Goal: Task Accomplishment & Management: Manage account settings

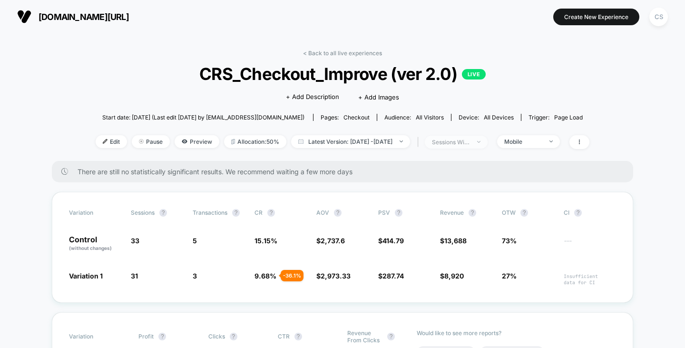
click at [470, 145] on div "sessions with impression" at bounding box center [451, 141] width 38 height 7
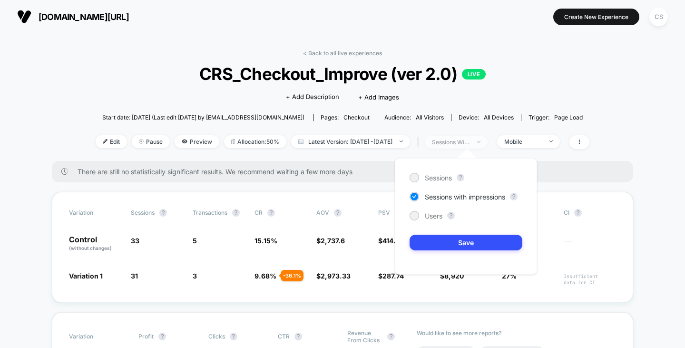
click at [470, 141] on div "sessions with impression" at bounding box center [451, 141] width 38 height 7
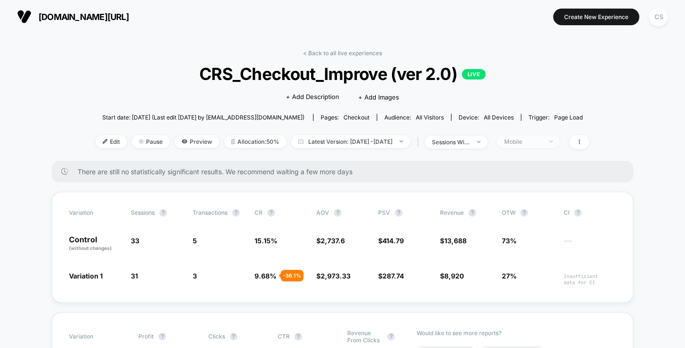
click at [542, 141] on div "Mobile" at bounding box center [523, 141] width 38 height 7
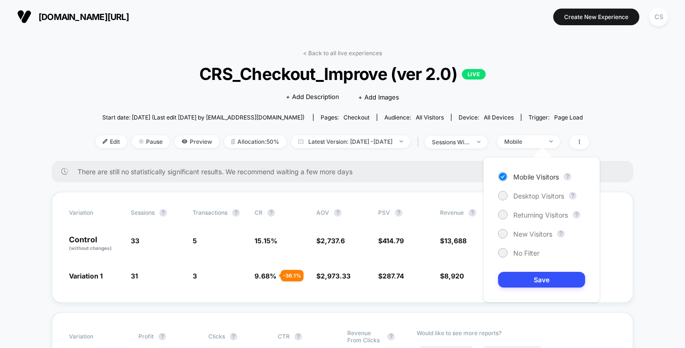
click at [506, 247] on div "Mobile Visitors ? Desktop Visitors ? Returning Visitors ? New Visitors ? No Fil…" at bounding box center [541, 229] width 117 height 145
click at [504, 252] on div at bounding box center [502, 252] width 7 height 7
click at [514, 278] on button "Save" at bounding box center [541, 280] width 87 height 16
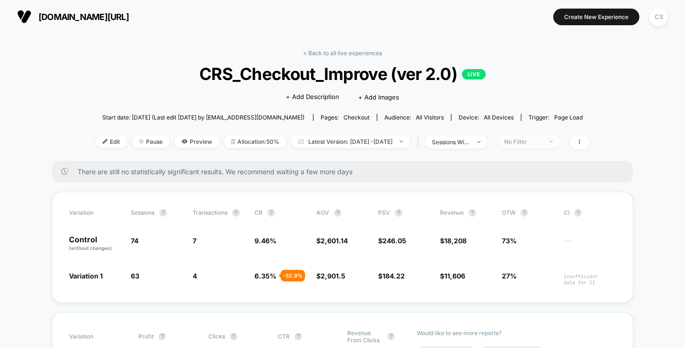
click at [524, 142] on div "No Filter" at bounding box center [523, 141] width 38 height 7
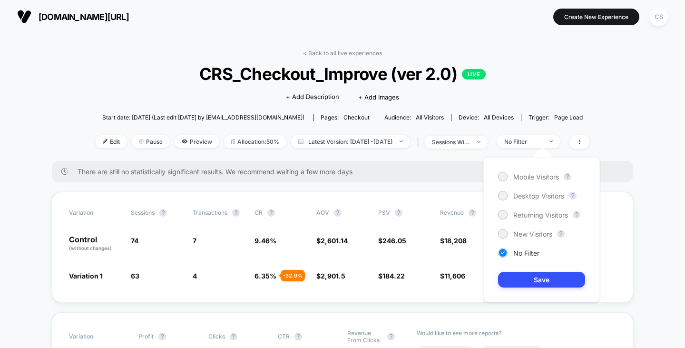
click at [517, 190] on div "Mobile Visitors ? Desktop Visitors ? Returning Visitors ? New Visitors ? No Fil…" at bounding box center [541, 229] width 117 height 145
click at [518, 195] on span "Desktop Visitors" at bounding box center [538, 196] width 51 height 8
click at [537, 273] on button "Save" at bounding box center [541, 280] width 87 height 16
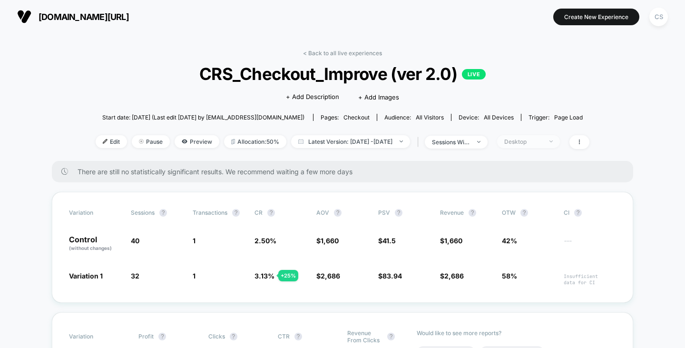
click at [542, 140] on div "Desktop" at bounding box center [523, 141] width 38 height 7
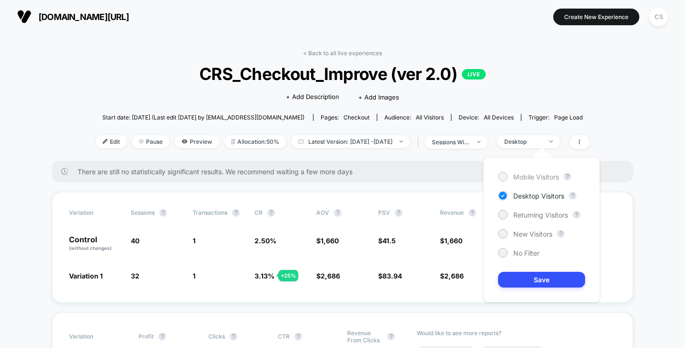
click at [529, 175] on span "Mobile Visitors" at bounding box center [536, 177] width 46 height 8
click at [528, 279] on button "Save" at bounding box center [541, 280] width 87 height 16
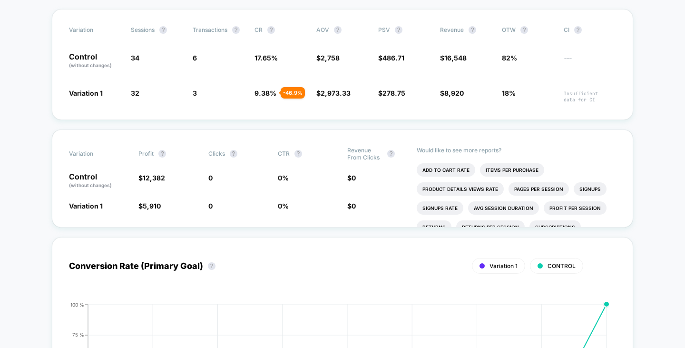
scroll to position [190, 0]
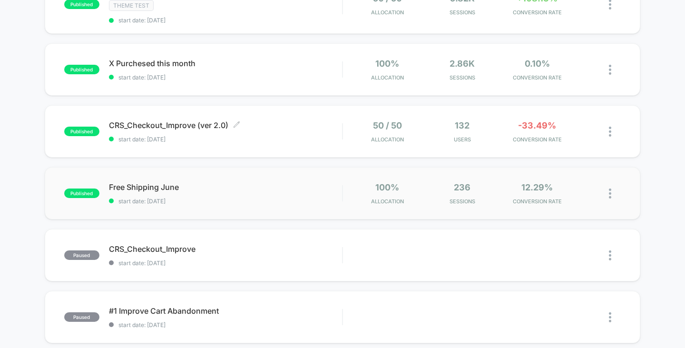
scroll to position [143, 0]
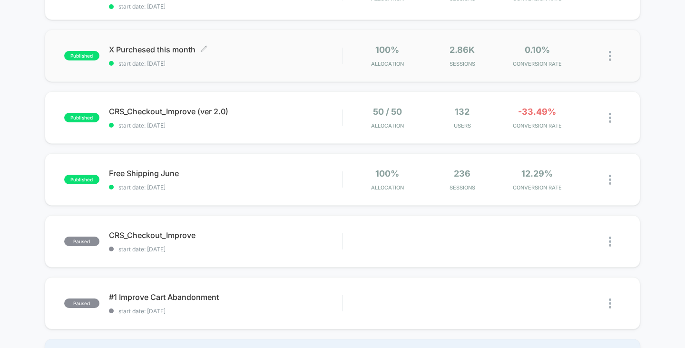
click at [196, 52] on span "X Purchesed this month Click to edit experience details" at bounding box center [226, 50] width 234 height 10
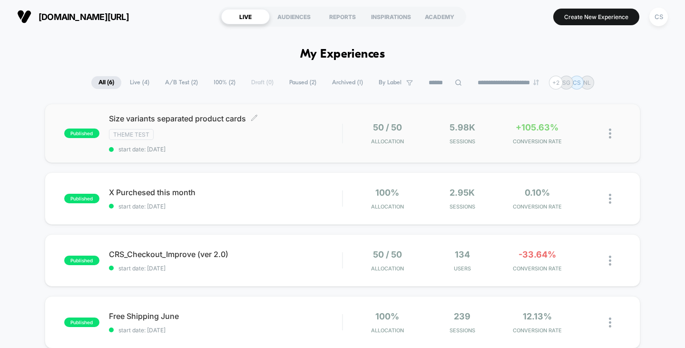
click at [222, 125] on div "Size variants separated product cards Click to edit experience details Click to…" at bounding box center [226, 133] width 234 height 39
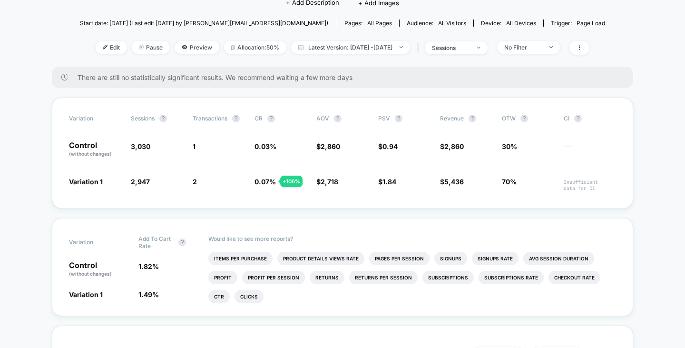
scroll to position [95, 0]
